Goal: Task Accomplishment & Management: Use online tool/utility

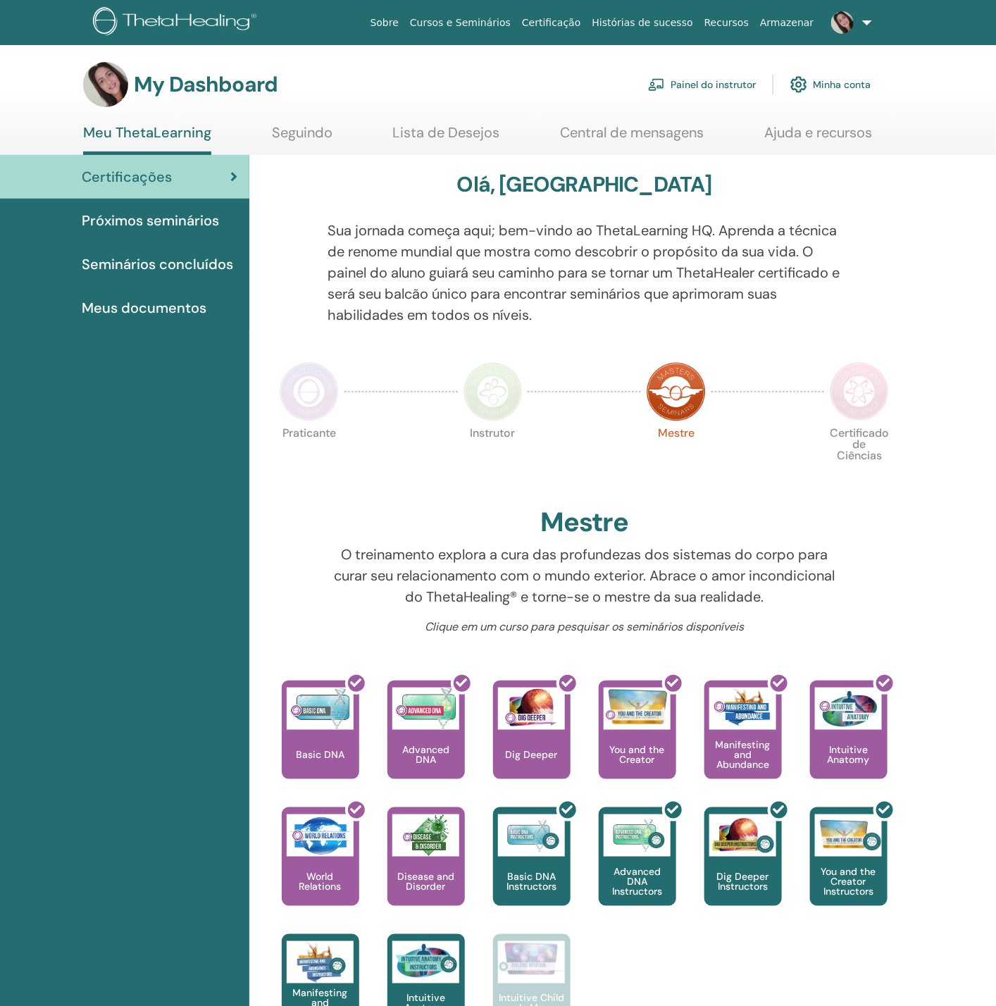
click at [707, 85] on link "Painel do instrutor" at bounding box center [702, 84] width 108 height 31
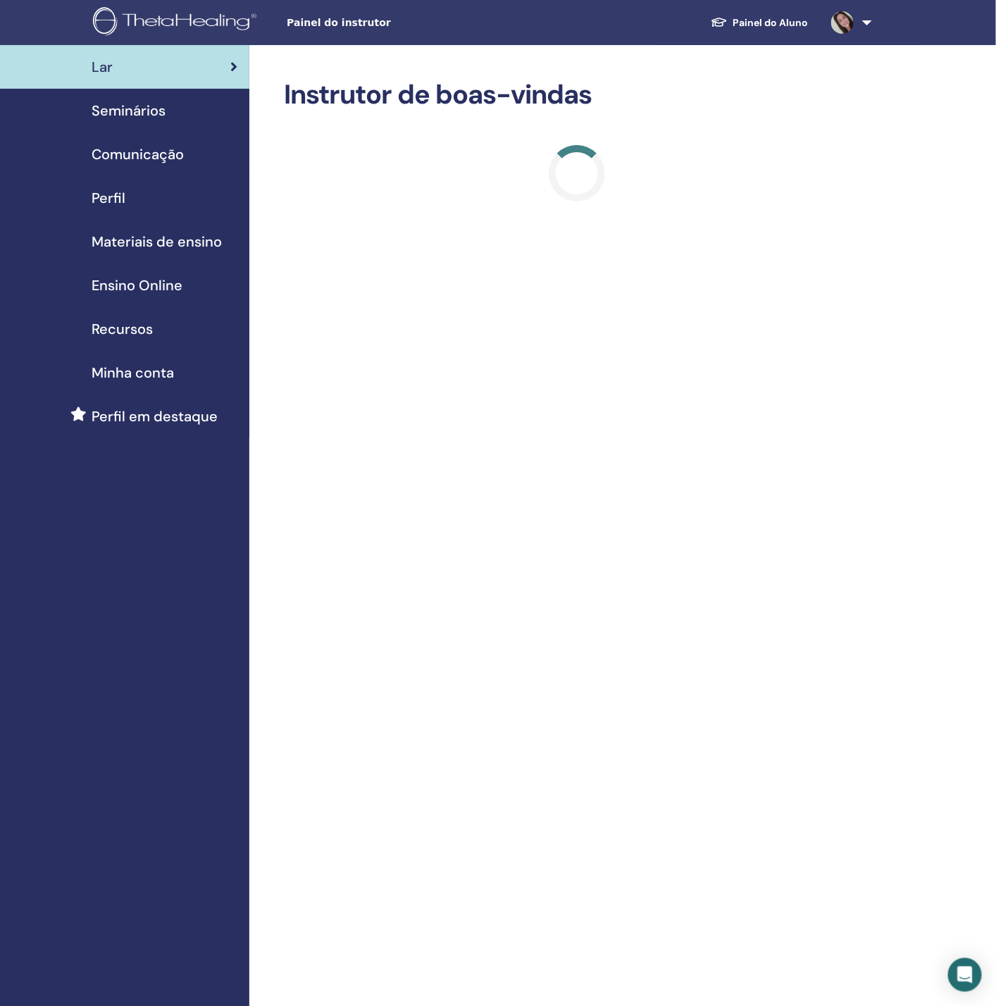
click at [144, 110] on span "Seminários" at bounding box center [129, 110] width 74 height 21
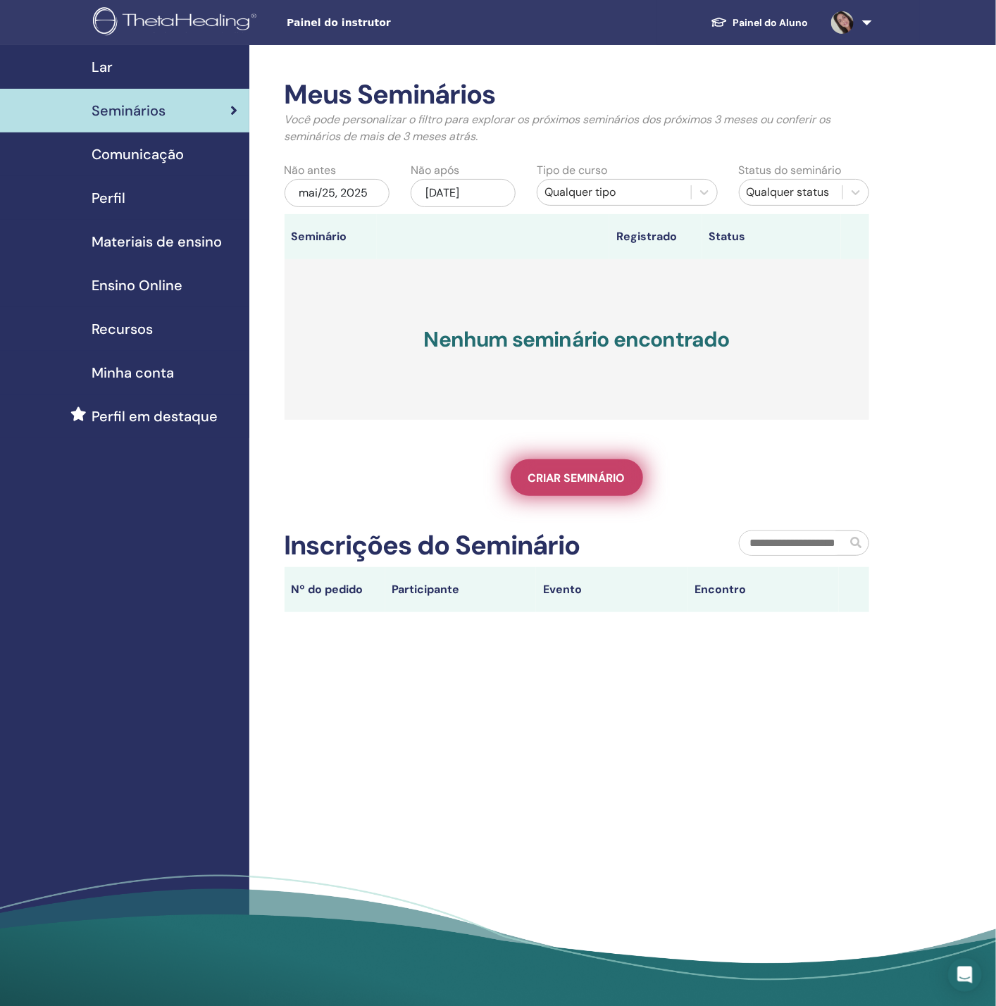
click at [586, 476] on span "Criar seminário" at bounding box center [576, 478] width 97 height 15
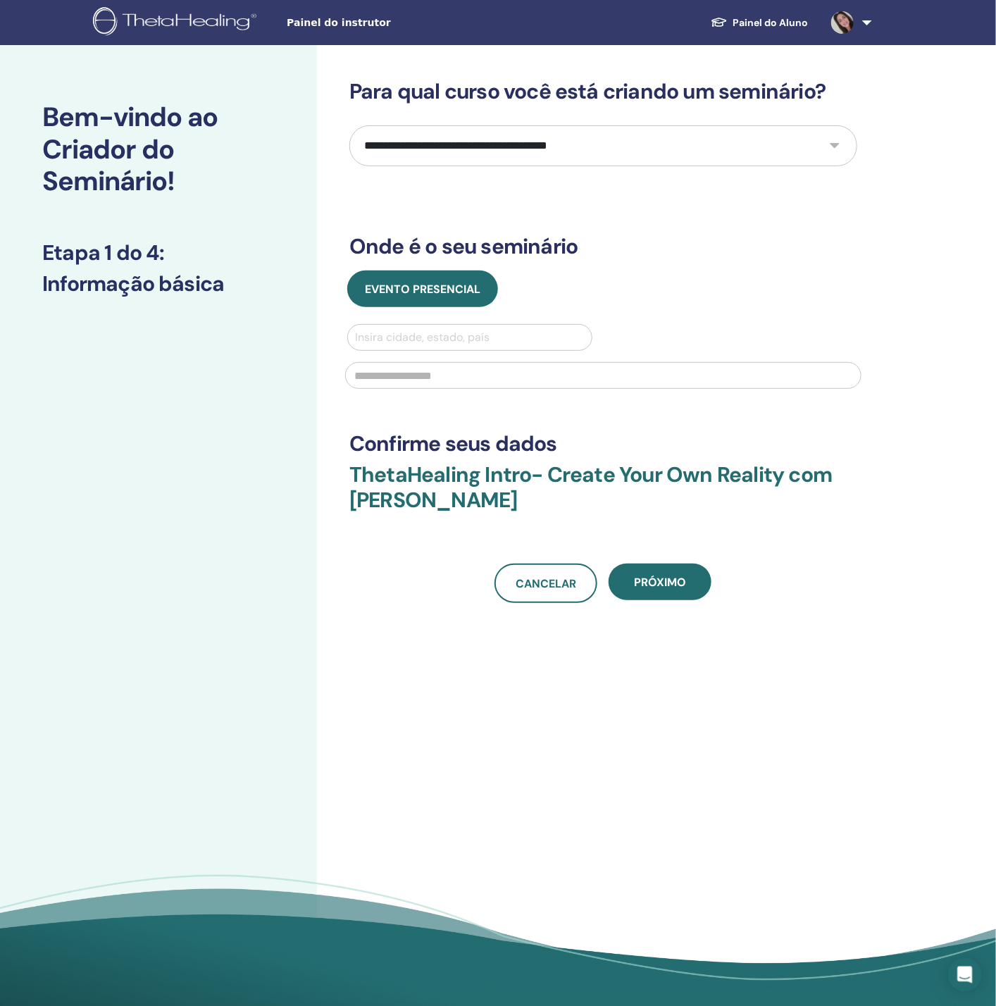
click at [438, 142] on select "**********" at bounding box center [603, 145] width 508 height 41
